Goal: Task Accomplishment & Management: Manage account settings

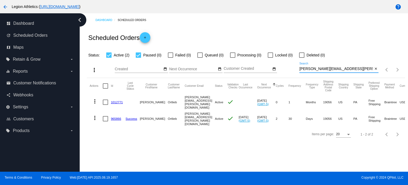
click at [327, 70] on input "[PERSON_NAME][EMAIL_ADDRESS][PERSON_NAME][DOMAIN_NAME]" at bounding box center [336, 69] width 74 height 4
paste input "[EMAIL_ADDRESS]"
type input "[EMAIL_ADDRESS][DOMAIN_NAME]"
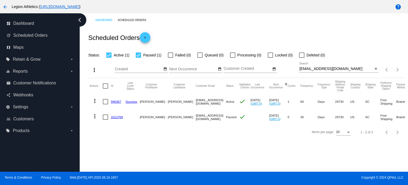
click at [120, 116] on link "1012769" at bounding box center [117, 116] width 12 height 3
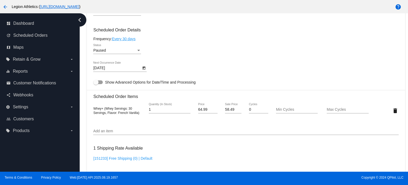
scroll to position [264, 0]
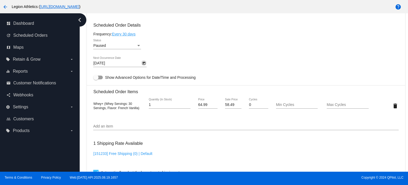
click at [145, 65] on icon "Open calendar" at bounding box center [144, 63] width 3 height 3
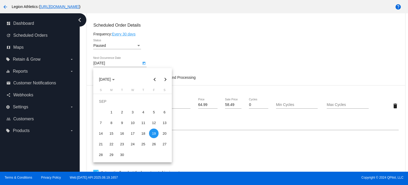
click at [153, 78] on button "Previous month" at bounding box center [154, 79] width 11 height 11
click at [103, 144] on div "24" at bounding box center [101, 144] width 10 height 10
type input "[DATE]"
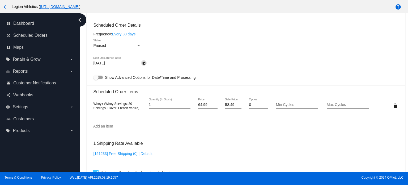
click at [109, 46] on div "Paused" at bounding box center [114, 46] width 43 height 4
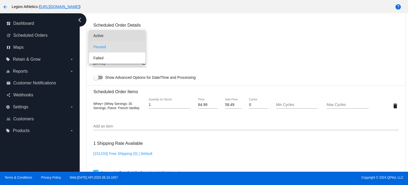
click at [108, 38] on span "Active" at bounding box center [117, 35] width 48 height 11
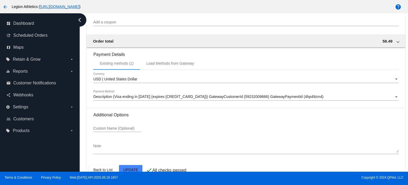
scroll to position [453, 0]
